Goal: Find specific page/section: Find specific page/section

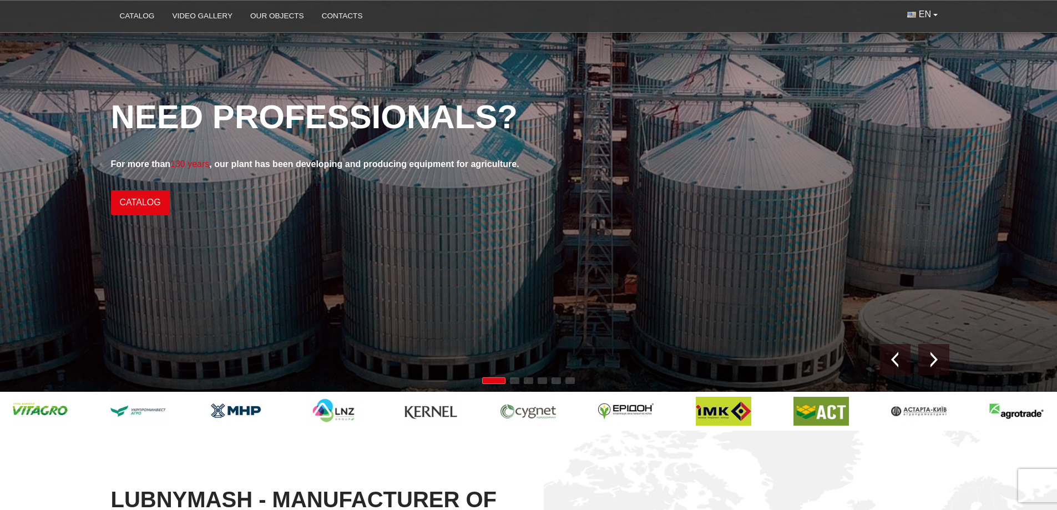
scroll to position [53, 0]
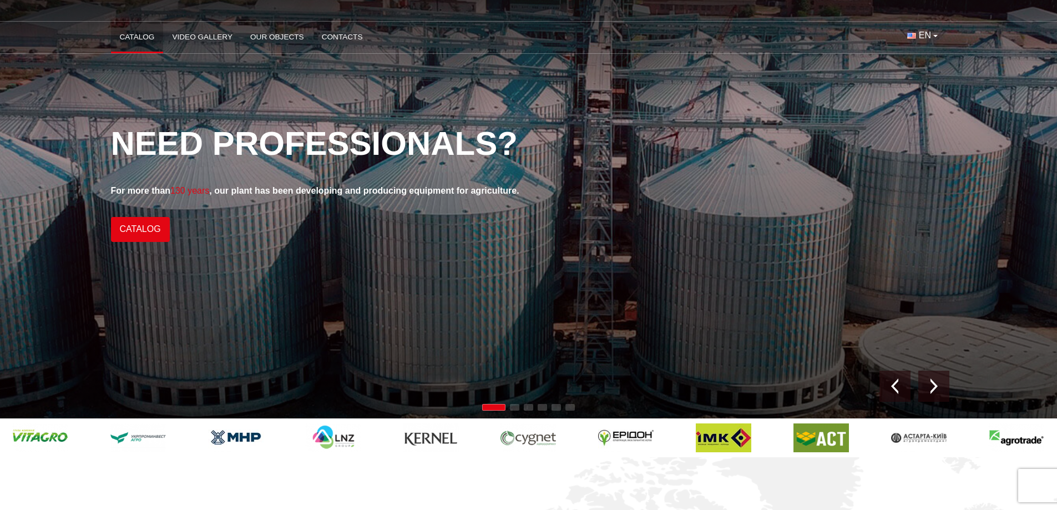
click at [149, 36] on link "Catalog" at bounding box center [137, 37] width 53 height 24
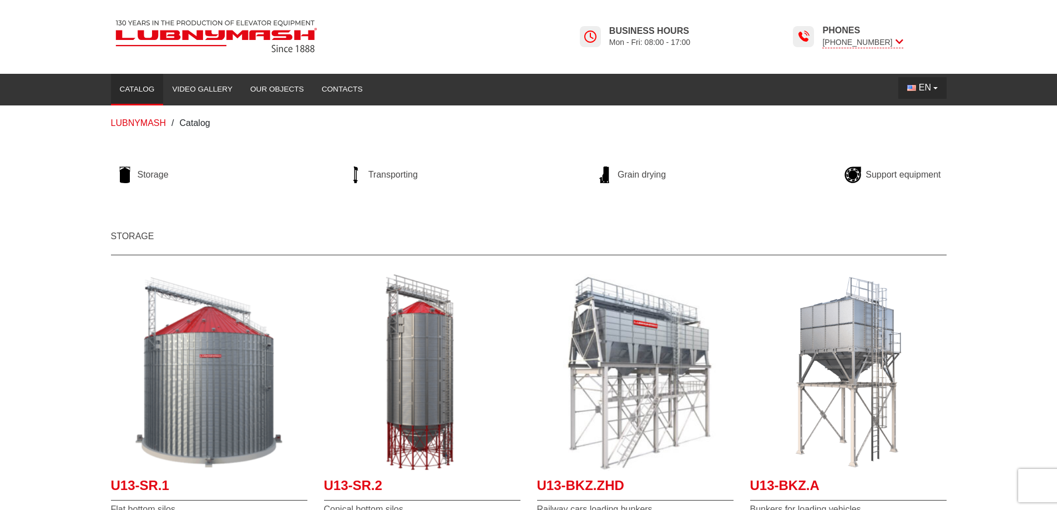
drag, startPoint x: 922, startPoint y: 80, endPoint x: 922, endPoint y: 85, distance: 5.6
click at [922, 81] on button "EN" at bounding box center [922, 87] width 48 height 21
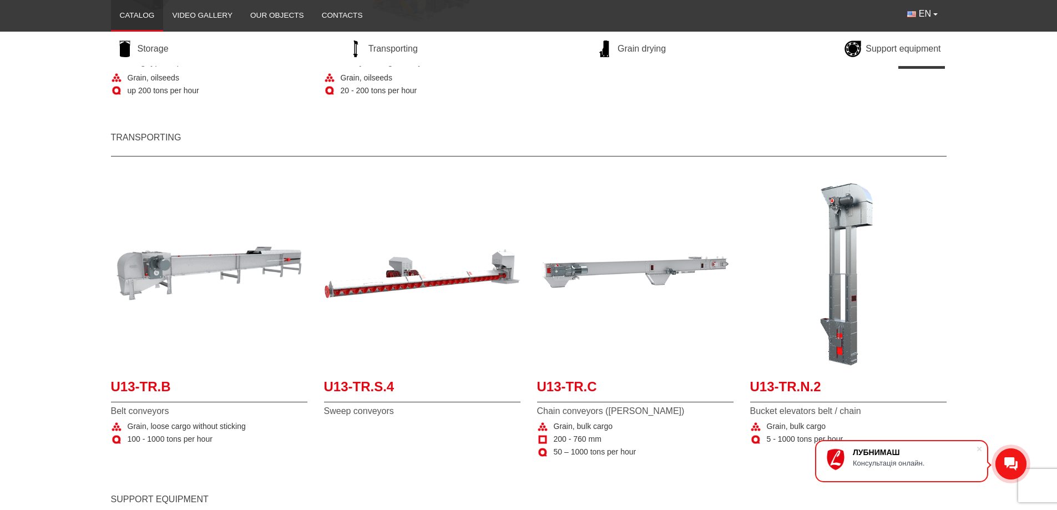
scroll to position [832, 0]
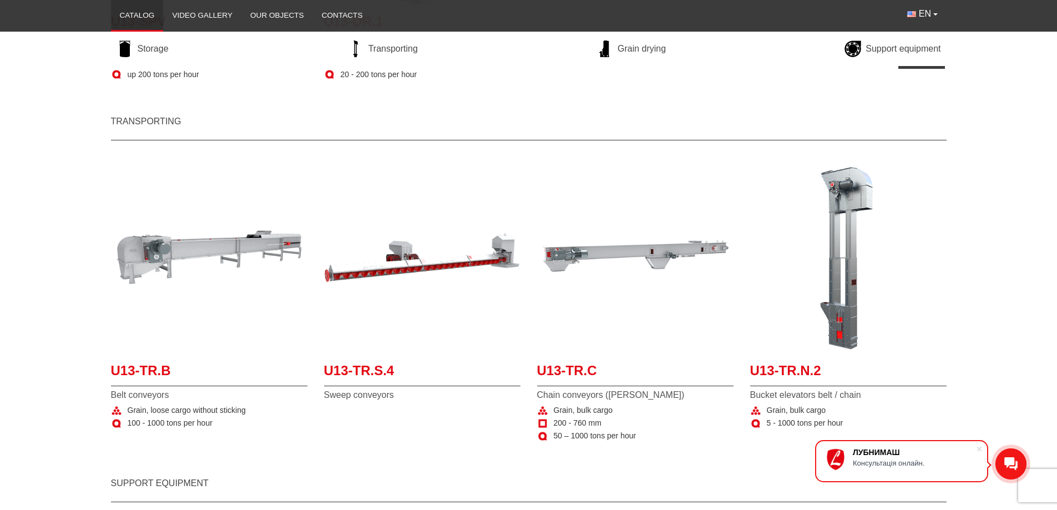
click at [52, 133] on main "Storage U13-SR.1 Flat bottom silos Grain 11 000 - 33 000 mm 957 - 22 171 cubic …" at bounding box center [528, 99] width 1057 height 1421
